Goal: Task Accomplishment & Management: Use online tool/utility

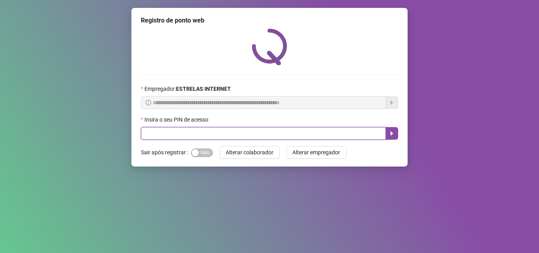
click at [217, 131] on input "text" at bounding box center [263, 133] width 245 height 13
type input "*****"
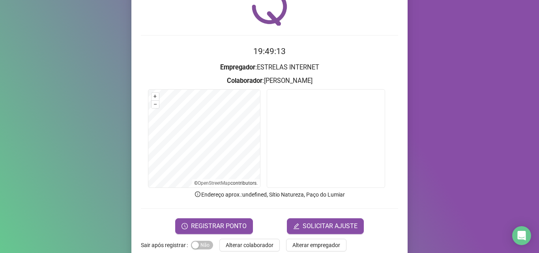
scroll to position [55, 0]
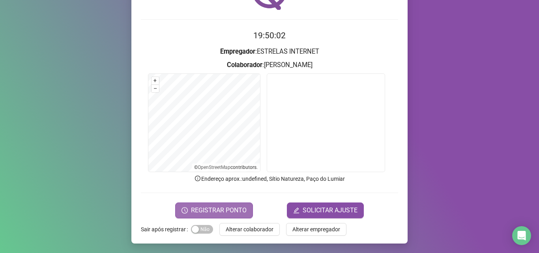
click at [202, 211] on span "REGISTRAR PONTO" at bounding box center [219, 210] width 56 height 9
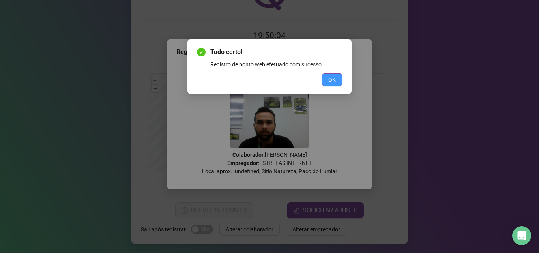
click at [332, 82] on span "OK" at bounding box center [331, 79] width 7 height 9
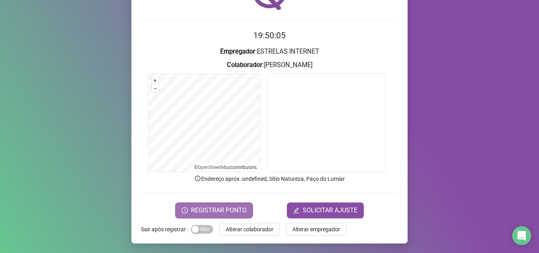
click at [211, 207] on span "REGISTRAR PONTO" at bounding box center [219, 210] width 56 height 9
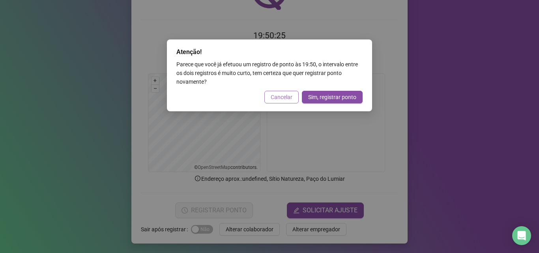
click at [279, 94] on span "Cancelar" at bounding box center [282, 97] width 22 height 9
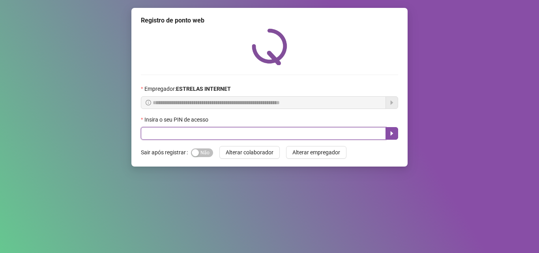
click at [186, 131] on input "text" at bounding box center [263, 133] width 245 height 13
type input "*****"
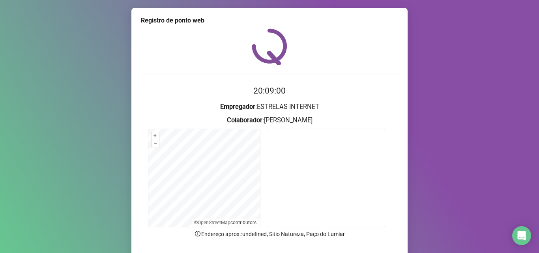
scroll to position [39, 0]
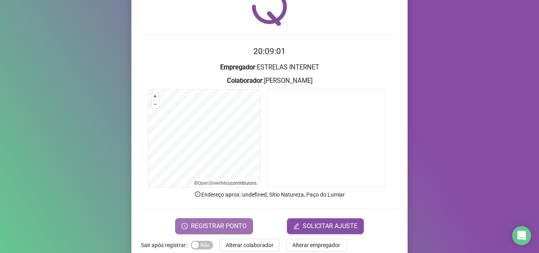
click at [204, 223] on span "REGISTRAR PONTO" at bounding box center [219, 225] width 56 height 9
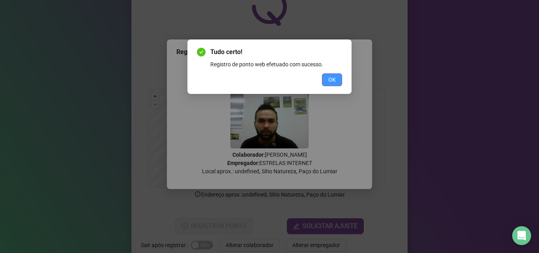
click at [328, 79] on span "OK" at bounding box center [331, 79] width 7 height 9
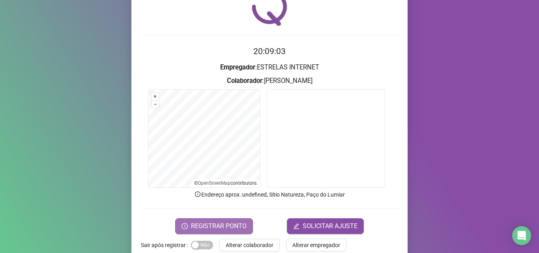
click at [211, 228] on span "REGISTRAR PONTO" at bounding box center [219, 225] width 56 height 9
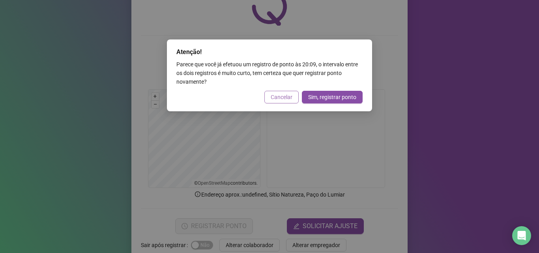
drag, startPoint x: 284, startPoint y: 94, endPoint x: 358, endPoint y: 46, distance: 88.6
click at [284, 94] on span "Cancelar" at bounding box center [282, 97] width 22 height 9
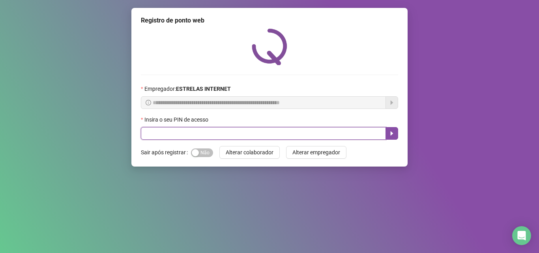
click at [308, 133] on input "text" at bounding box center [263, 133] width 245 height 13
type input "*****"
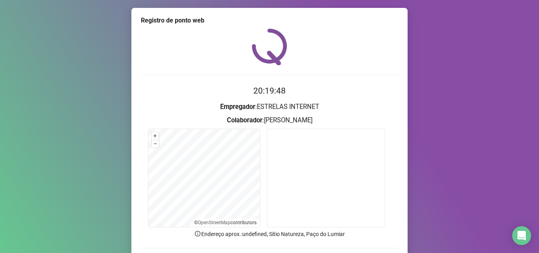
scroll to position [55, 0]
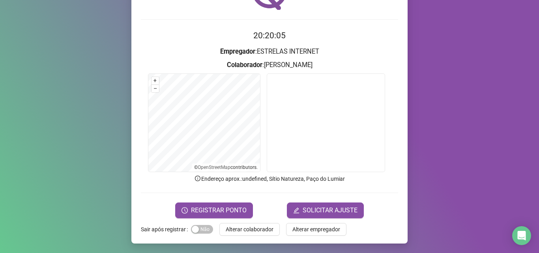
click at [444, 108] on div "Registro de ponto web 20:20:05 Empregador : ESTRELAS INTERNET Colaborador : [PE…" at bounding box center [269, 126] width 539 height 253
click at [205, 209] on span "REGISTRAR PONTO" at bounding box center [219, 210] width 56 height 9
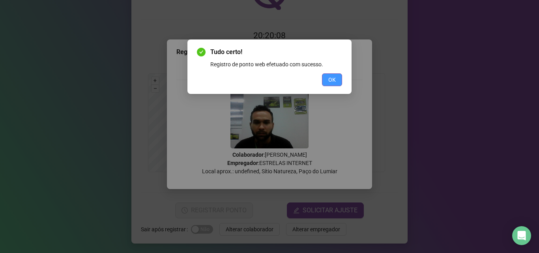
click at [338, 79] on button "OK" at bounding box center [332, 79] width 20 height 13
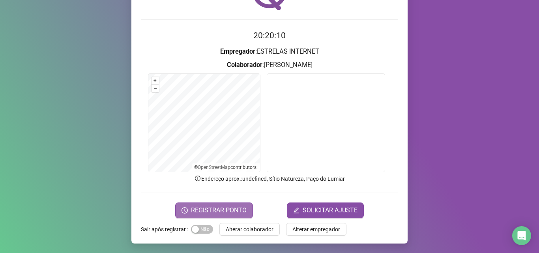
click at [207, 208] on span "REGISTRAR PONTO" at bounding box center [219, 210] width 56 height 9
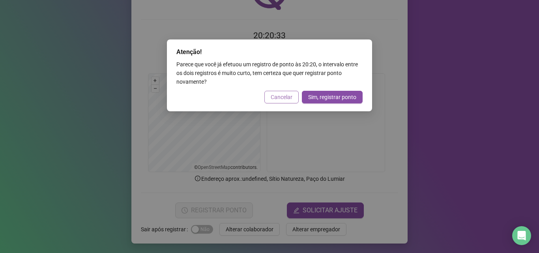
click at [273, 97] on span "Cancelar" at bounding box center [282, 97] width 22 height 9
